Goal: Information Seeking & Learning: Learn about a topic

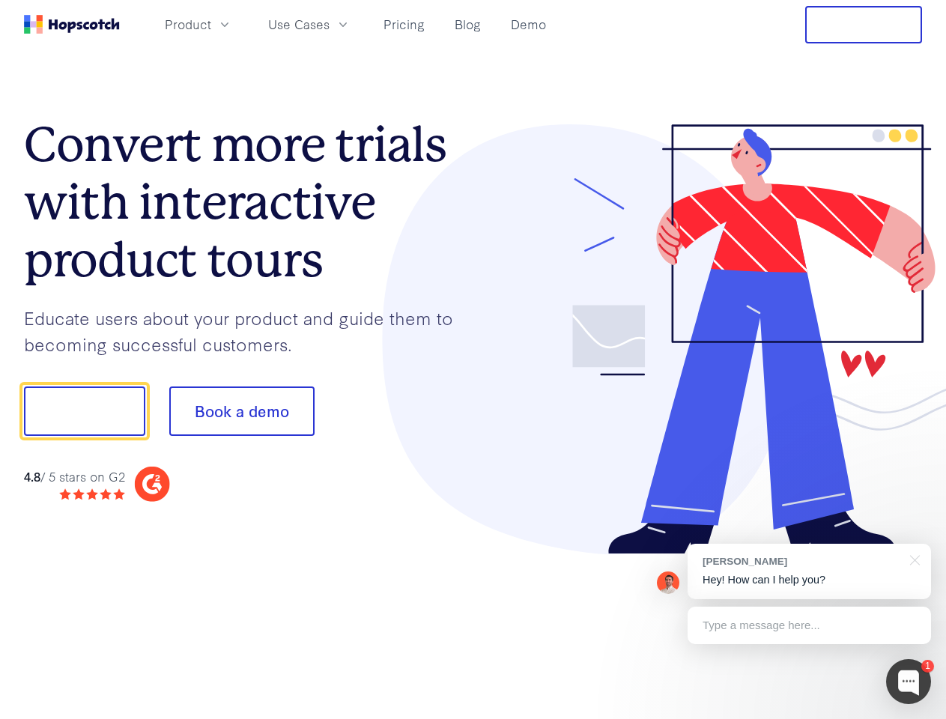
click at [473, 359] on div at bounding box center [697, 339] width 449 height 431
click at [211, 24] on span "Product" at bounding box center [188, 24] width 46 height 19
click at [330, 24] on span "Use Cases" at bounding box center [298, 24] width 61 height 19
click at [863, 25] on button "Free Trial" at bounding box center [863, 24] width 117 height 37
click at [84, 411] on button "Show me!" at bounding box center [84, 410] width 121 height 49
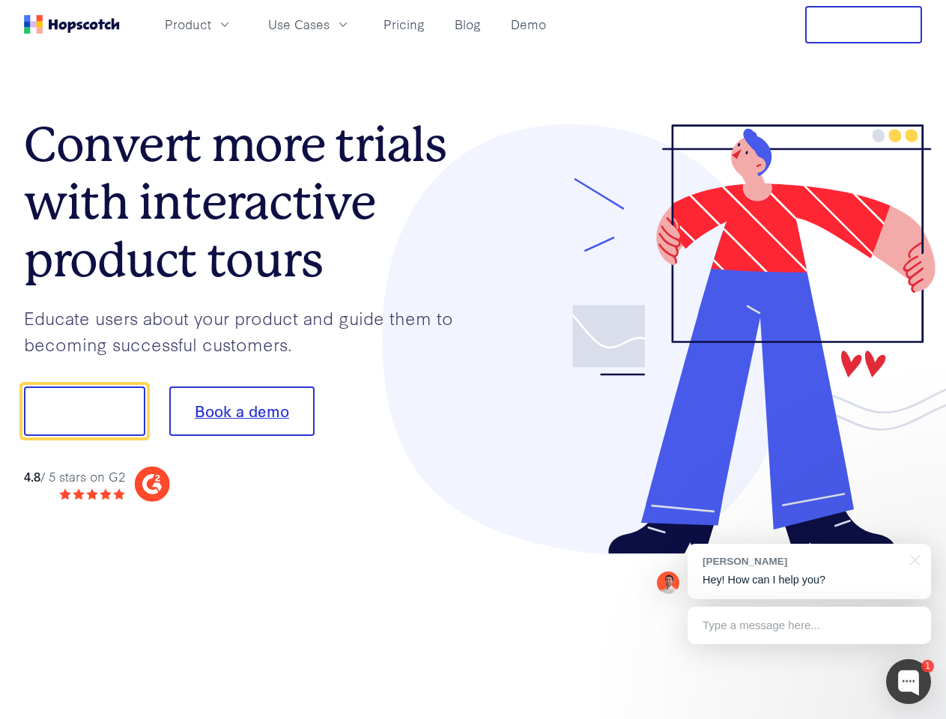
click at [241, 411] on button "Book a demo" at bounding box center [241, 410] width 145 height 49
click at [908, 681] on div at bounding box center [908, 681] width 45 height 45
click at [809, 571] on div "[PERSON_NAME] Hey! How can I help you?" at bounding box center [808, 571] width 243 height 55
click at [912, 559] on div at bounding box center [790, 410] width 281 height 500
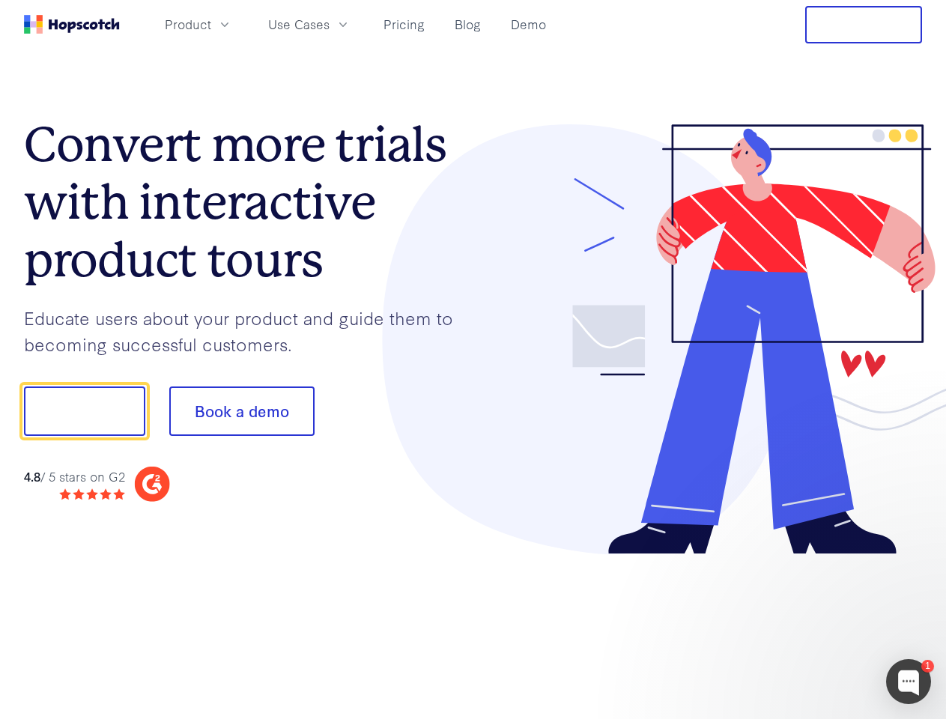
click at [809, 625] on div at bounding box center [790, 509] width 281 height 299
